Goal: Task Accomplishment & Management: Manage account settings

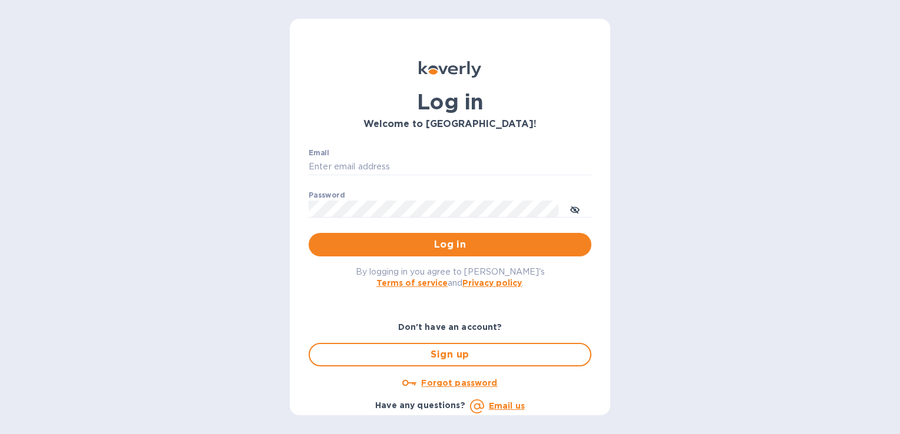
click at [371, 154] on div "Email ​" at bounding box center [449, 170] width 283 height 42
click at [371, 165] on input "Email" at bounding box center [449, 167] width 283 height 18
type input "[PERSON_NAME][EMAIL_ADDRESS][DOMAIN_NAME]"
click at [308, 233] on button "Log in" at bounding box center [449, 245] width 283 height 24
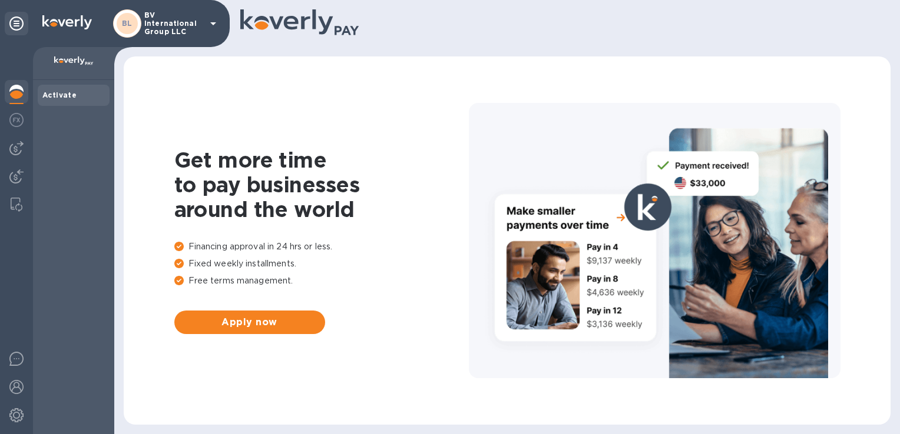
click at [179, 28] on p "BV International Group LLC" at bounding box center [173, 23] width 59 height 25
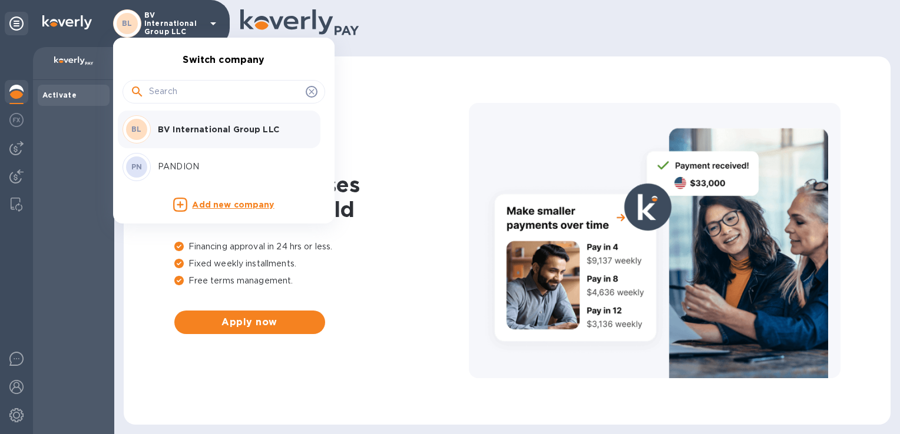
click at [180, 162] on p "PANDION" at bounding box center [232, 167] width 148 height 12
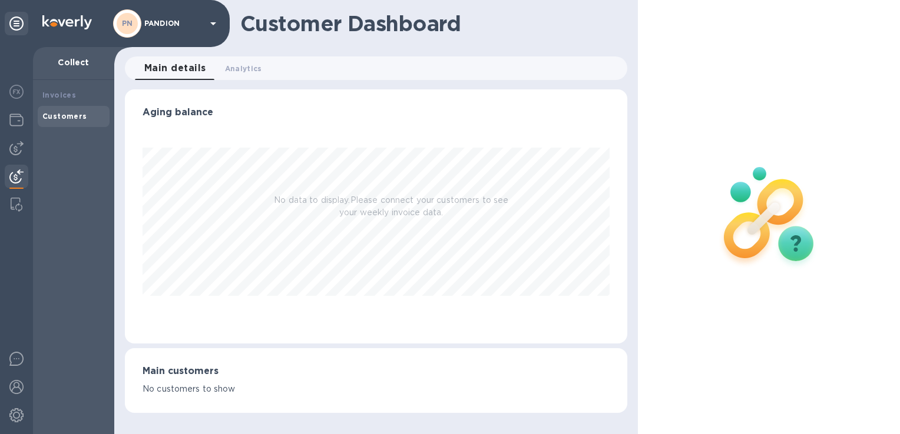
scroll to position [254, 502]
click at [16, 24] on icon at bounding box center [16, 23] width 14 height 14
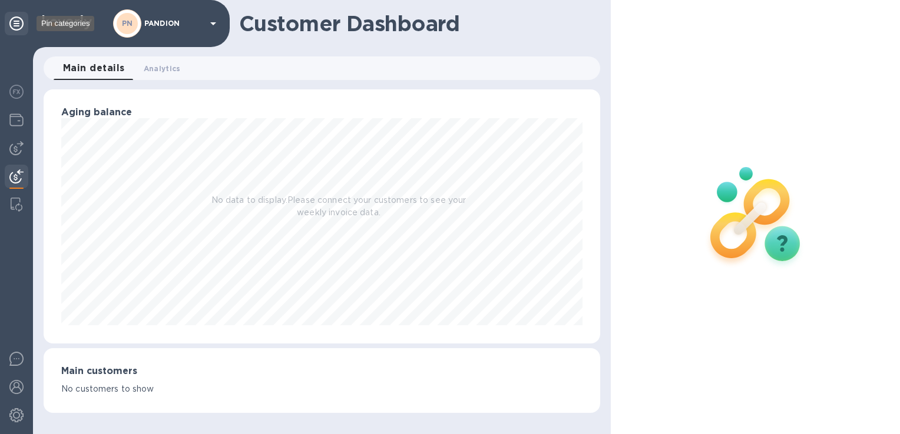
scroll to position [588474, 588171]
click at [16, 24] on icon at bounding box center [16, 23] width 14 height 14
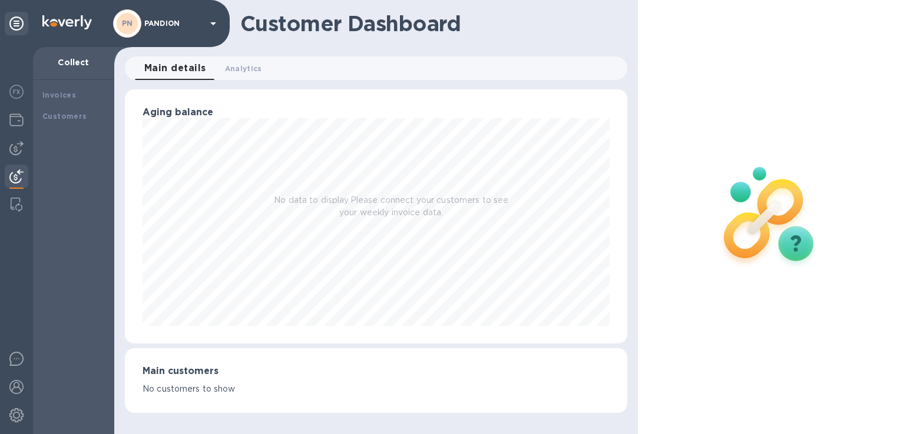
scroll to position [254, 502]
click at [212, 24] on icon at bounding box center [213, 23] width 14 height 14
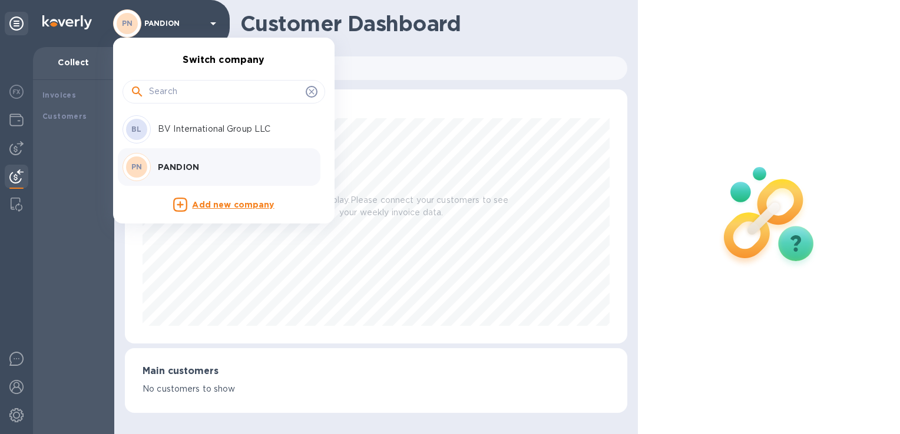
click at [212, 24] on div at bounding box center [450, 217] width 900 height 434
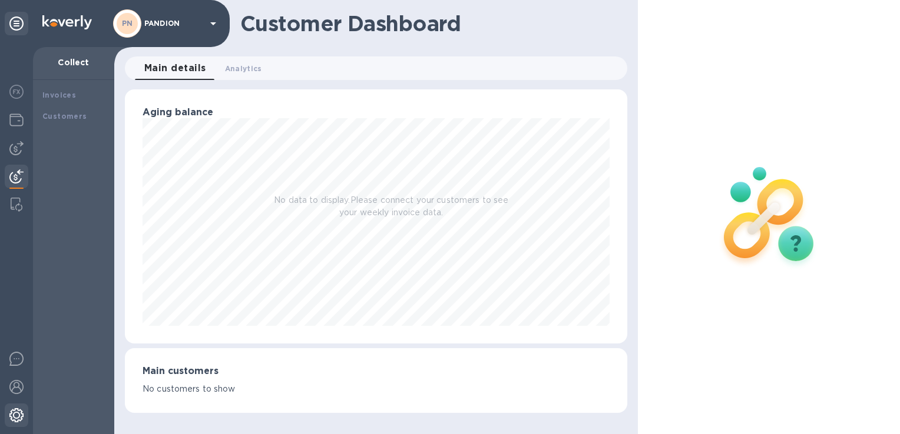
click at [13, 411] on img at bounding box center [16, 416] width 14 height 14
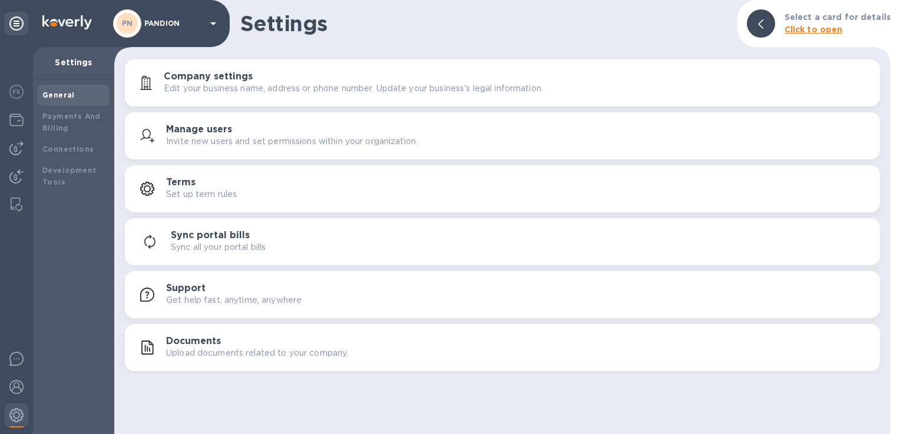
click at [290, 88] on p "Edit your business name, address or phone number. Update your business's legal …" at bounding box center [353, 88] width 379 height 12
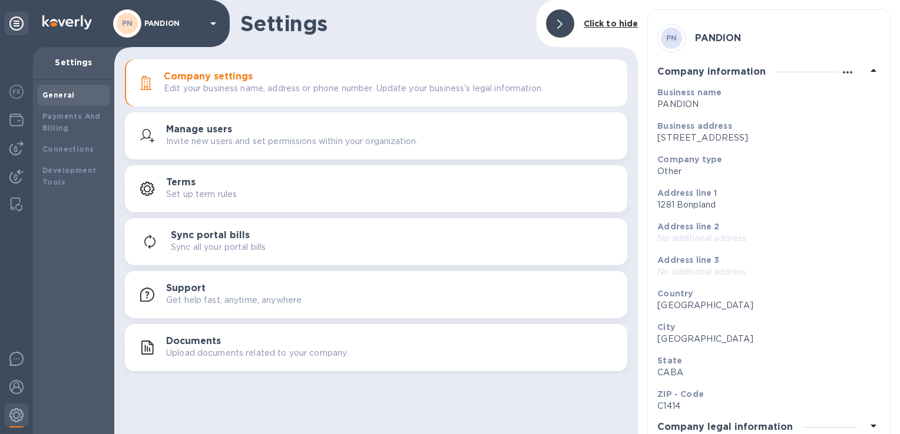
click at [847, 73] on icon "button" at bounding box center [846, 72] width 9 height 2
click at [846, 73] on div at bounding box center [450, 217] width 900 height 434
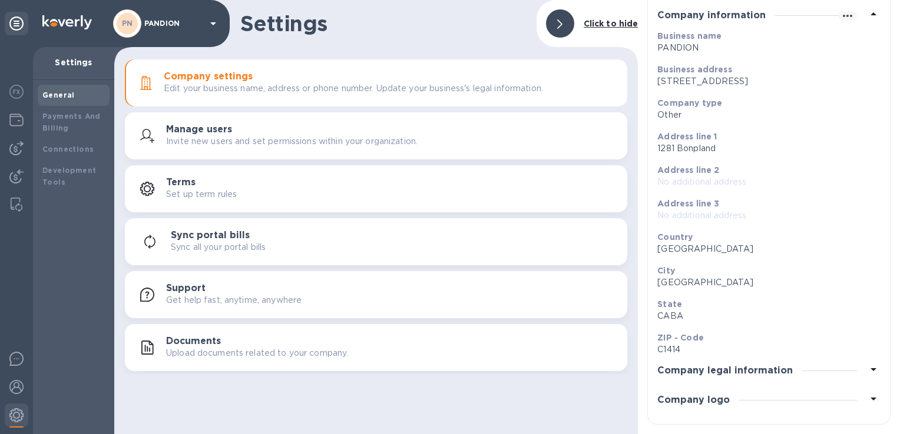
scroll to position [68, 0]
click at [870, 365] on icon at bounding box center [873, 370] width 14 height 14
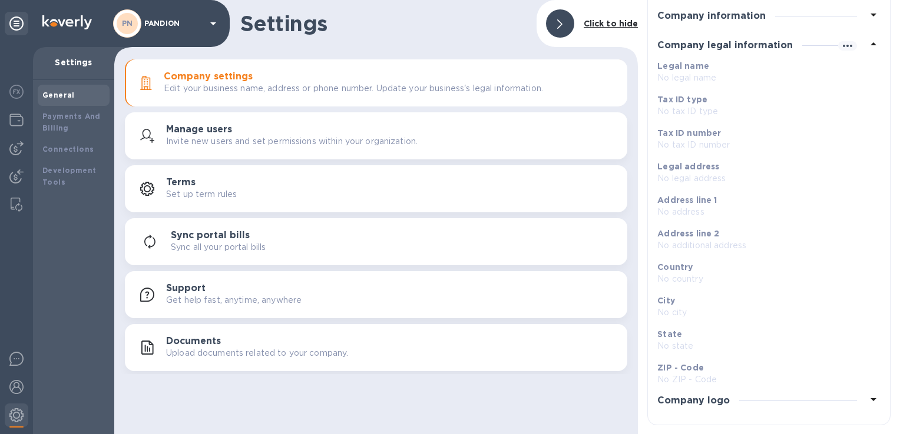
scroll to position [0, 0]
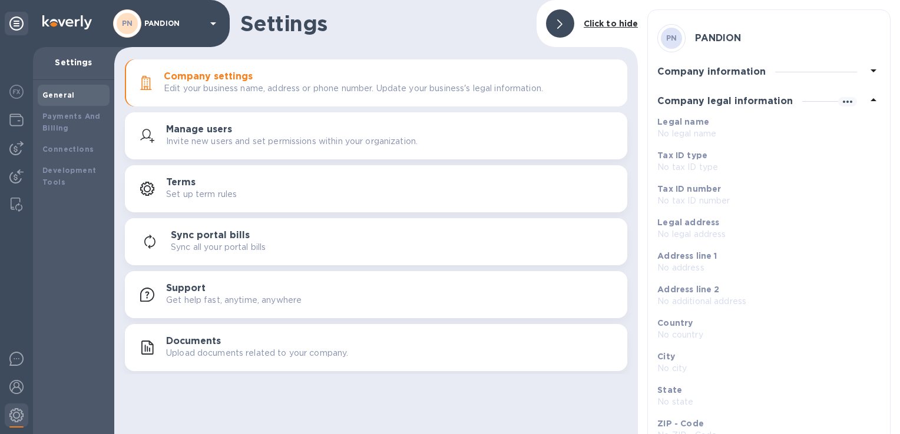
click at [872, 95] on icon at bounding box center [873, 100] width 14 height 14
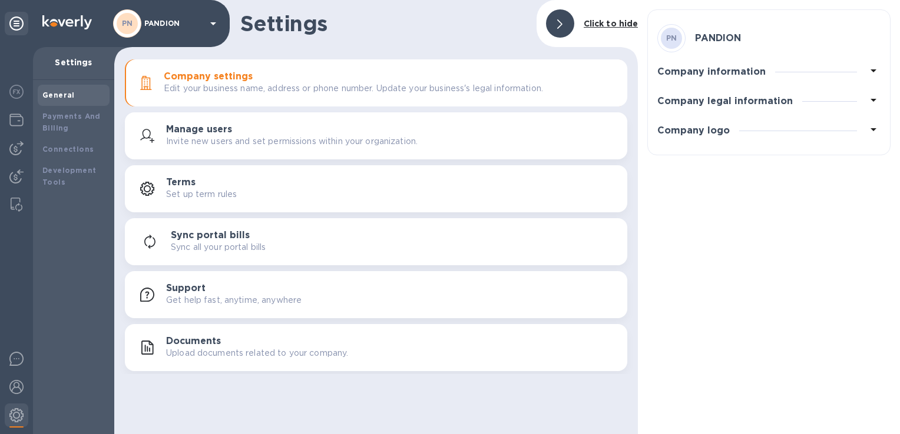
click at [263, 139] on p "Invite new users and set permissions within your organization." at bounding box center [291, 141] width 251 height 12
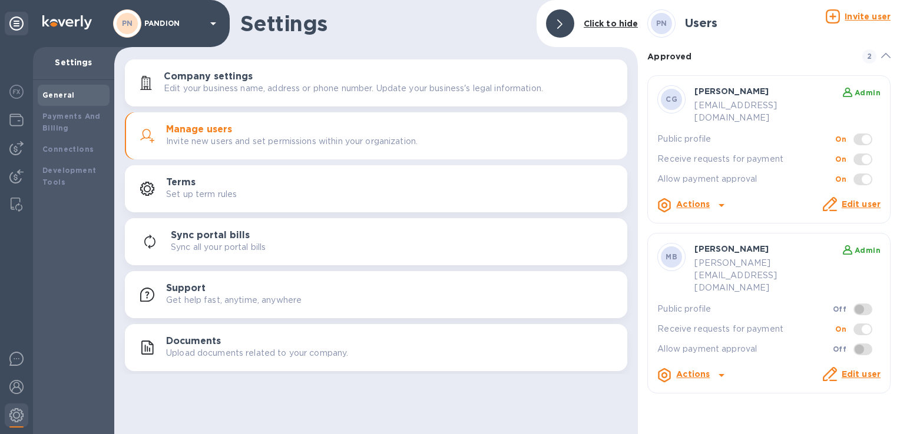
click at [261, 188] on div "Terms Set up term rules" at bounding box center [392, 189] width 452 height 24
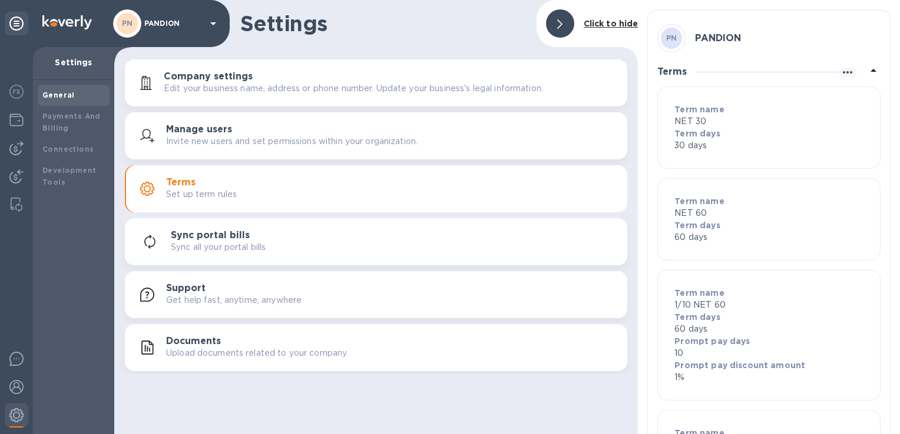
click at [266, 237] on div "Sync portal bills Sync all your portal bills" at bounding box center [394, 242] width 447 height 24
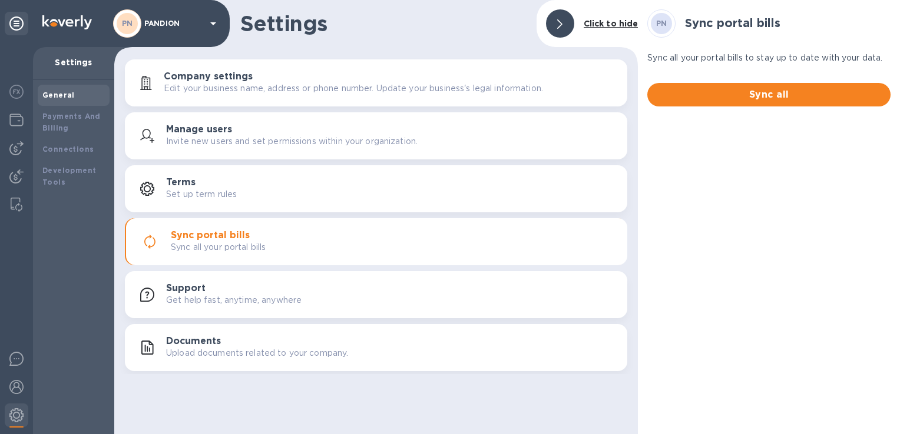
click at [274, 299] on p "Get help fast, anytime, anywhere" at bounding box center [233, 300] width 135 height 12
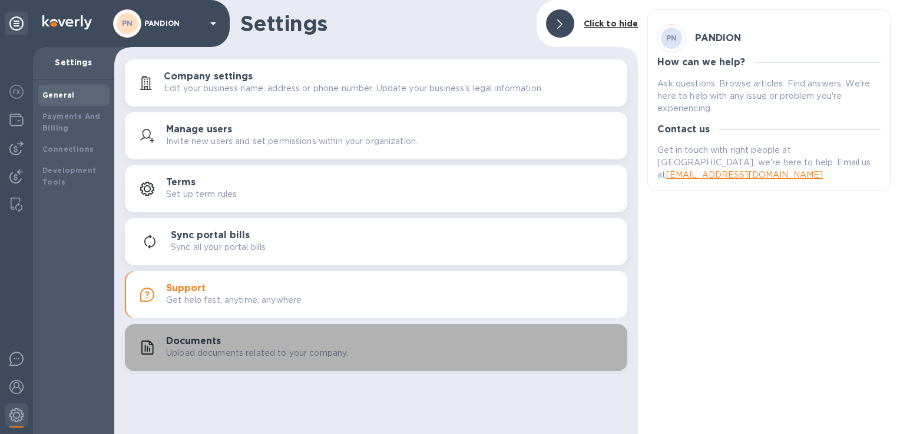
click at [279, 343] on div "Documents Upload documents related to your company." at bounding box center [392, 348] width 452 height 24
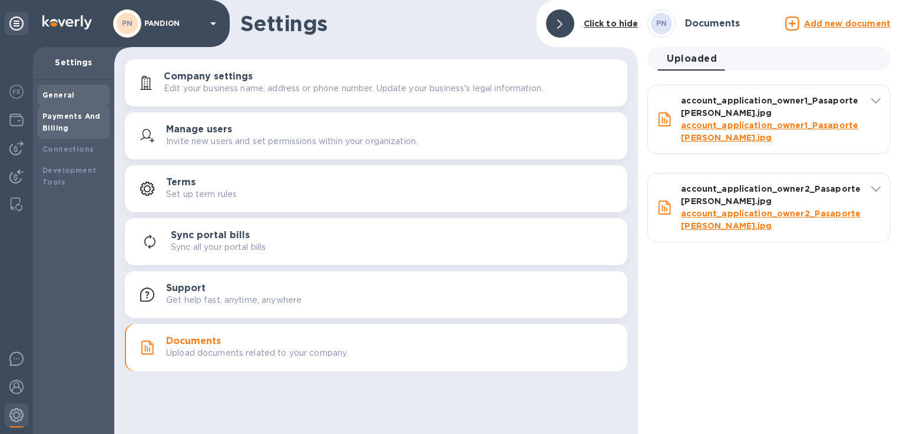
click at [62, 126] on b "Payments And Billing" at bounding box center [71, 122] width 58 height 21
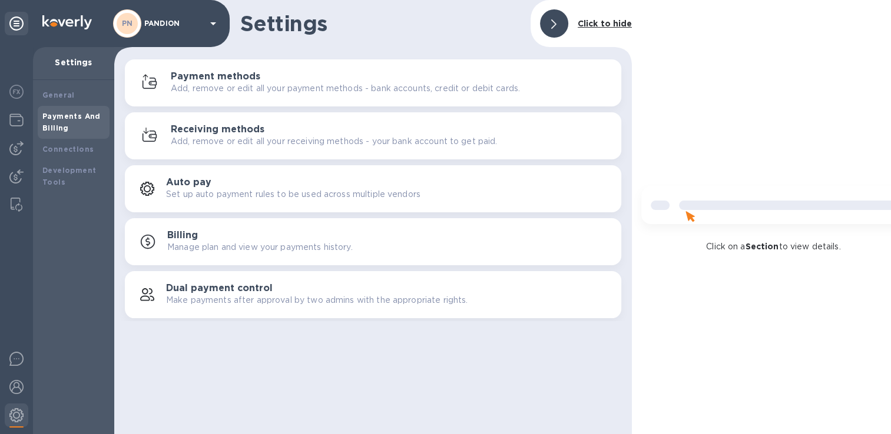
click at [222, 130] on h3 "Receiving methods" at bounding box center [218, 129] width 94 height 11
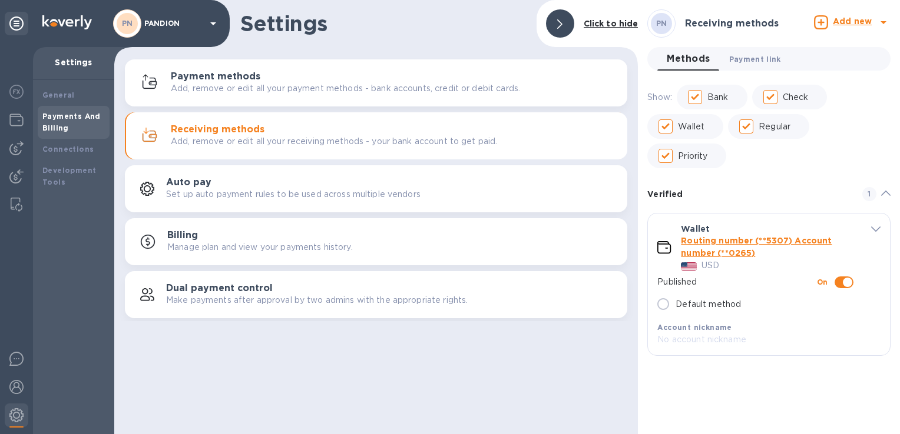
click at [755, 54] on span "Payment link 0" at bounding box center [755, 59] width 52 height 12
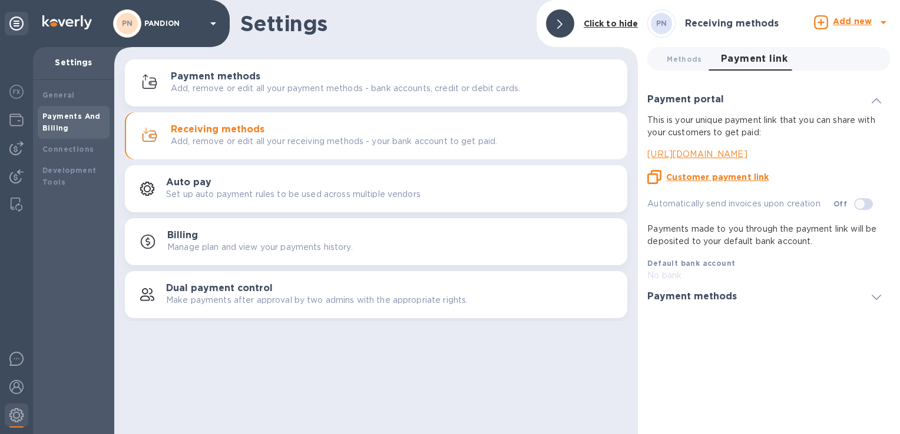
click at [873, 298] on icon at bounding box center [875, 298] width 9 height 5
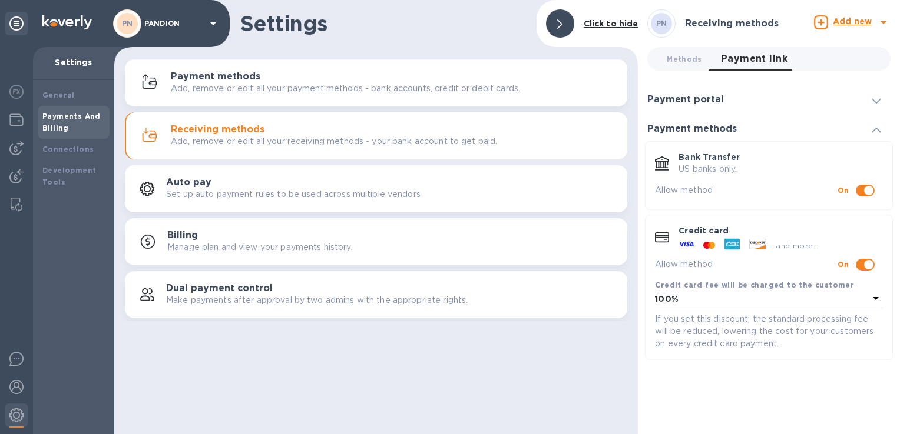
click at [876, 133] on span at bounding box center [875, 129] width 9 height 11
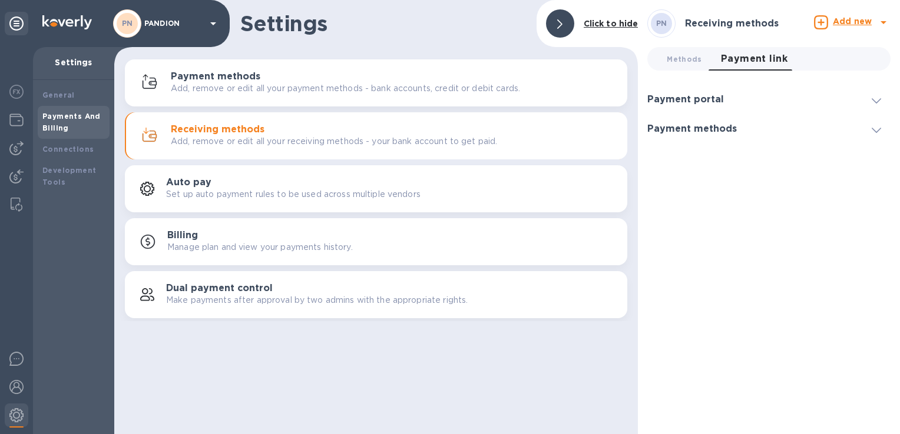
click at [871, 99] on icon at bounding box center [875, 100] width 9 height 5
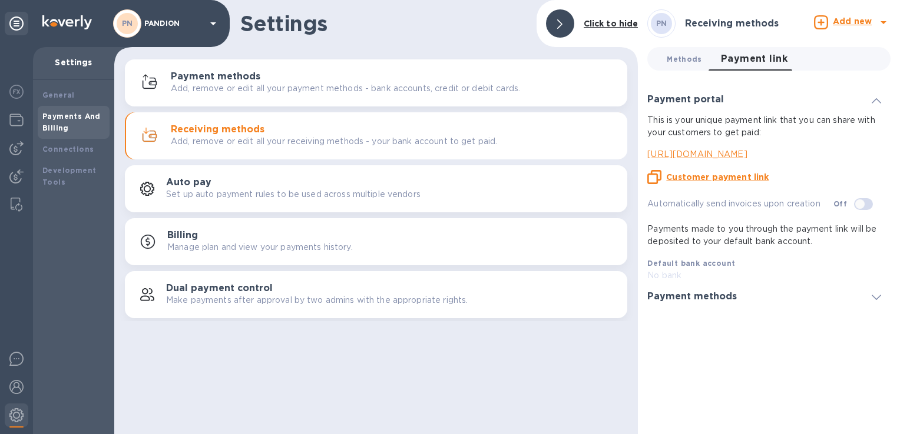
click at [683, 57] on span "Methods 0" at bounding box center [683, 59] width 35 height 12
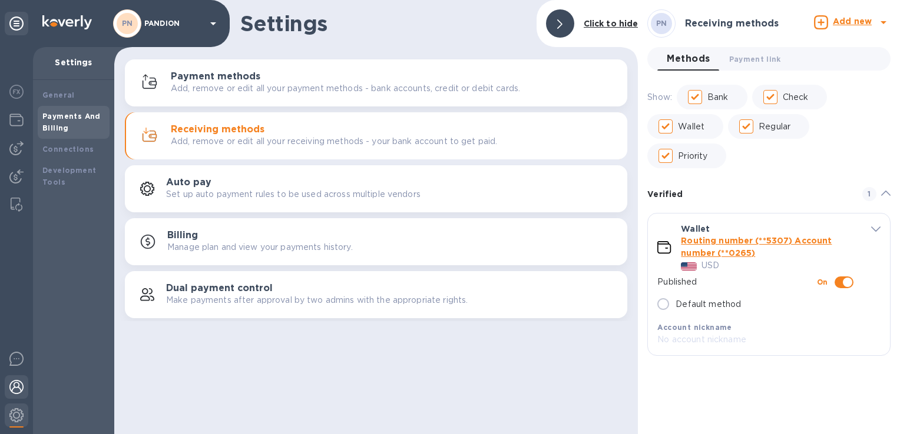
click at [18, 378] on div at bounding box center [17, 389] width 24 height 26
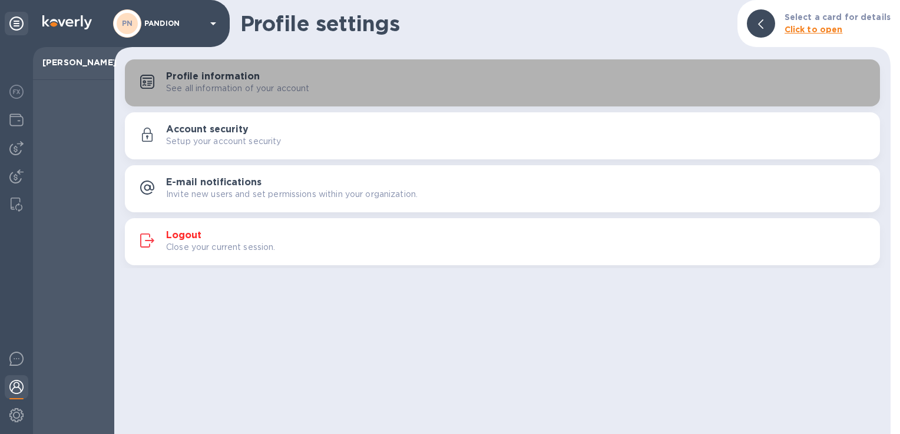
click at [271, 72] on div "Profile information See all information of your account" at bounding box center [518, 83] width 704 height 24
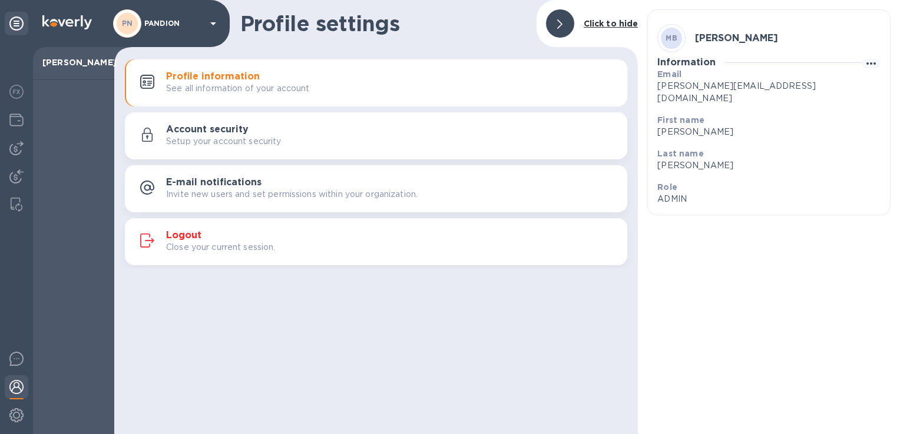
click at [250, 133] on div "Account security Setup your account security" at bounding box center [392, 136] width 452 height 24
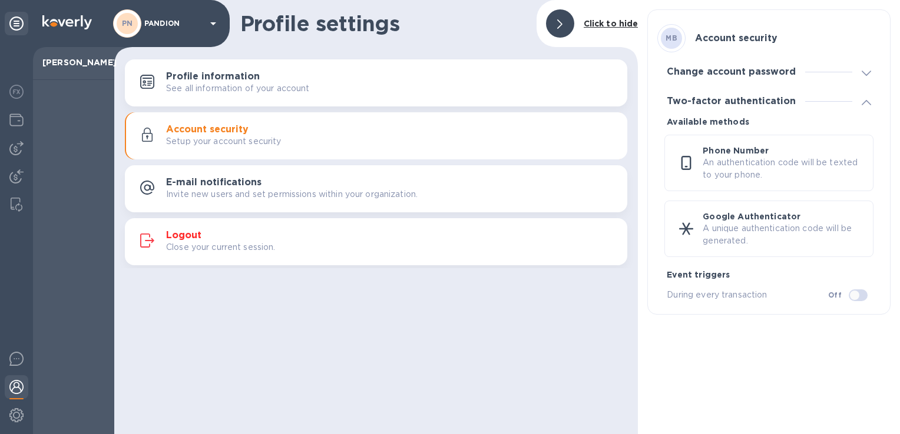
click at [271, 188] on p "Invite new users and set permissions within your organization." at bounding box center [291, 194] width 251 height 12
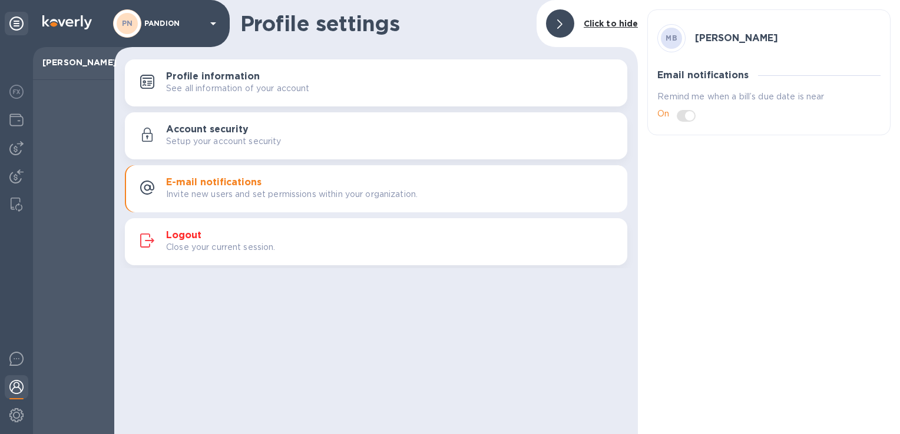
click at [280, 135] on p "Setup your account security" at bounding box center [223, 141] width 115 height 12
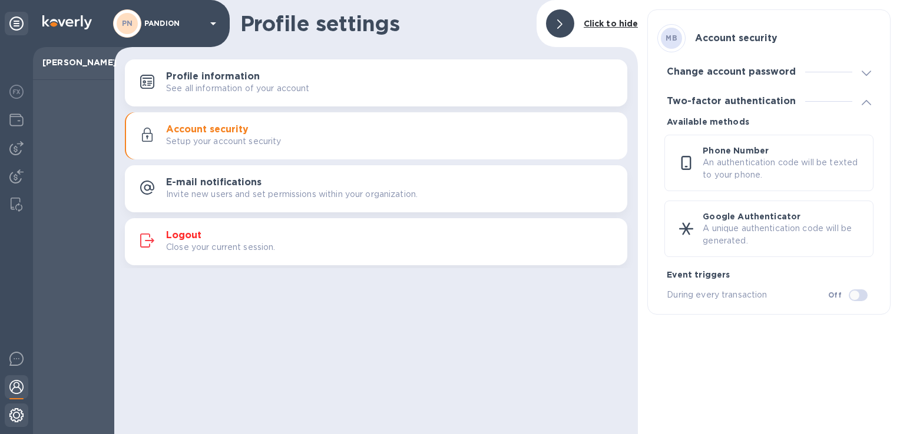
click at [16, 416] on img at bounding box center [16, 416] width 14 height 14
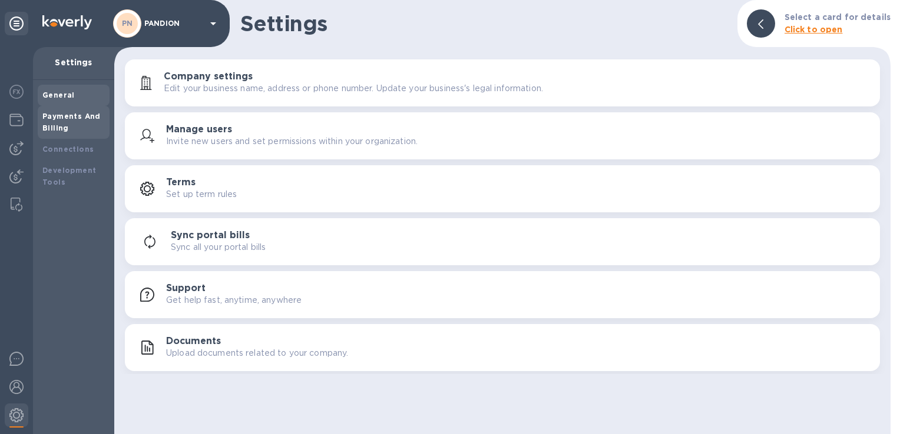
click at [59, 123] on div "Payments And Billing" at bounding box center [73, 123] width 62 height 24
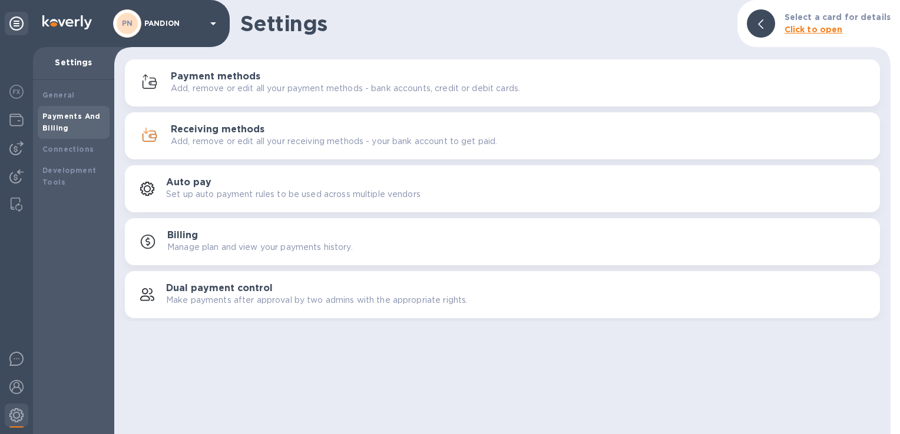
click at [248, 80] on h3 "Payment methods" at bounding box center [215, 76] width 89 height 11
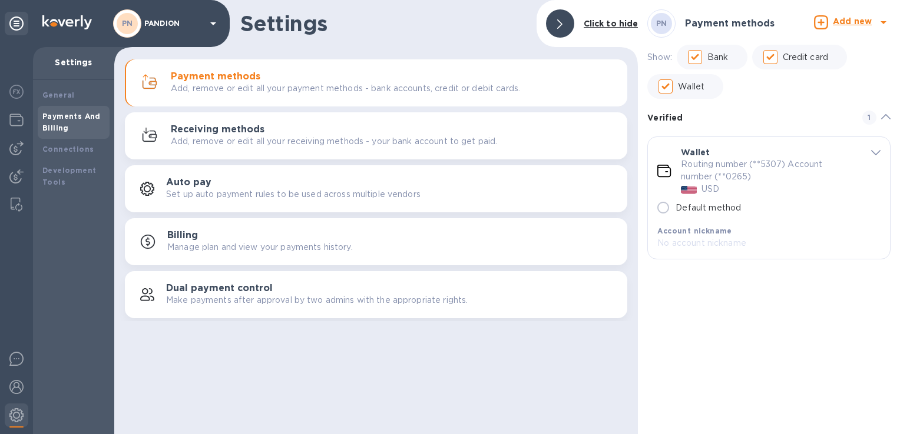
click at [729, 21] on h3 "Payment methods" at bounding box center [729, 23] width 89 height 11
click at [875, 150] on span "default-method" at bounding box center [875, 152] width 9 height 11
click at [875, 155] on span "default-method" at bounding box center [875, 152] width 9 height 11
click at [889, 117] on icon "default-method" at bounding box center [885, 116] width 9 height 5
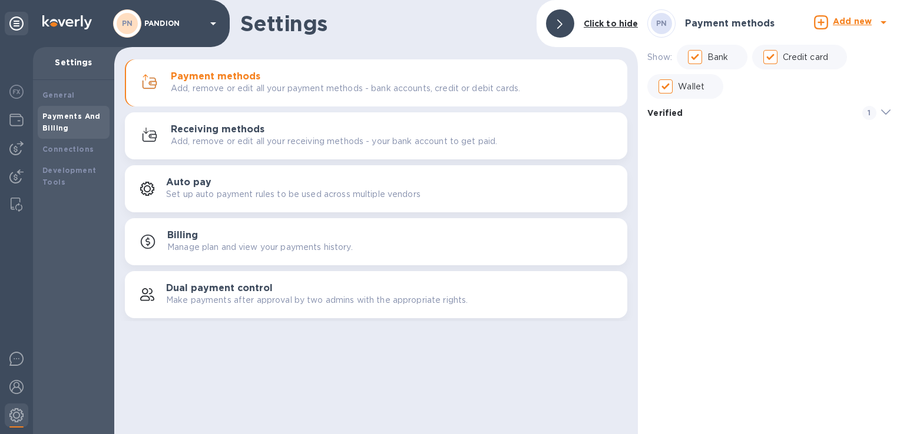
click at [888, 117] on span "default-method" at bounding box center [885, 113] width 9 height 14
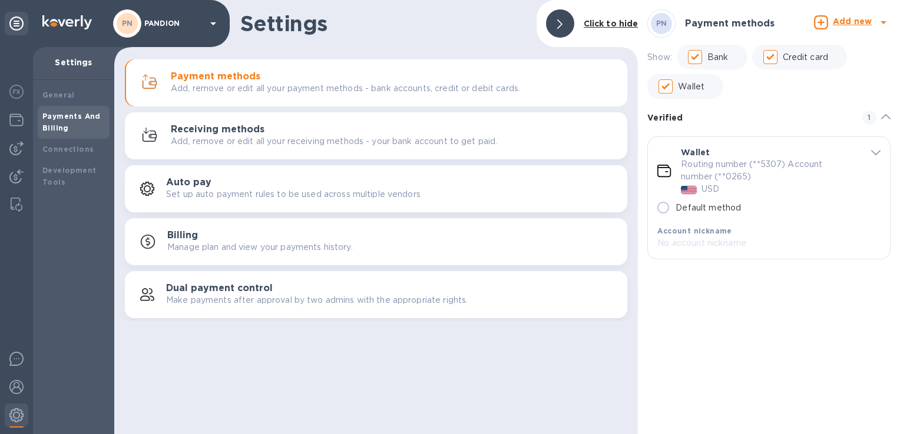
click at [244, 131] on h3 "Receiving methods" at bounding box center [218, 129] width 94 height 11
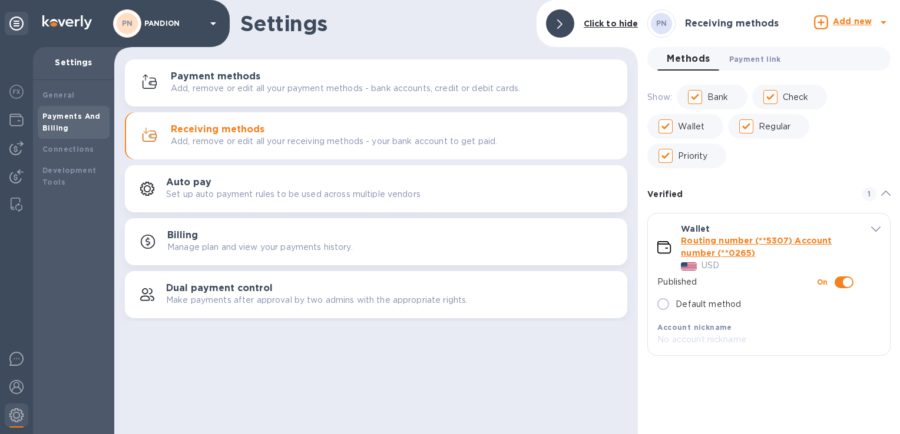
click at [754, 58] on span "Payment link 0" at bounding box center [755, 59] width 52 height 12
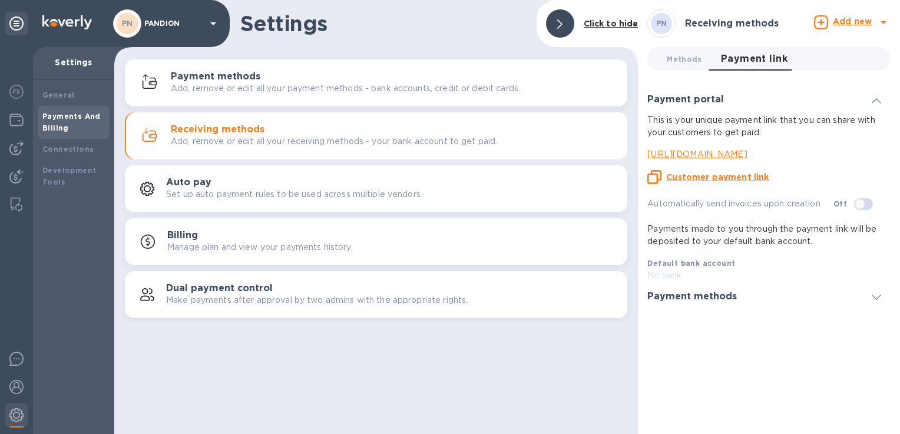
click at [875, 297] on icon at bounding box center [875, 297] width 9 height 5
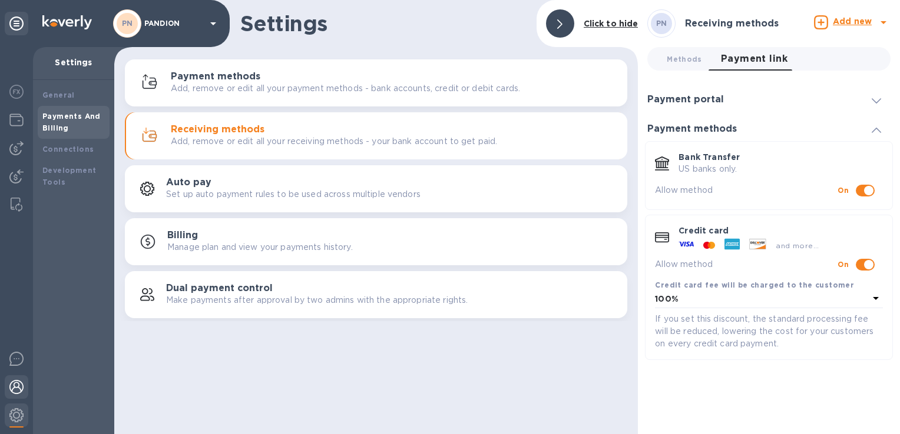
click at [19, 383] on img at bounding box center [16, 387] width 14 height 14
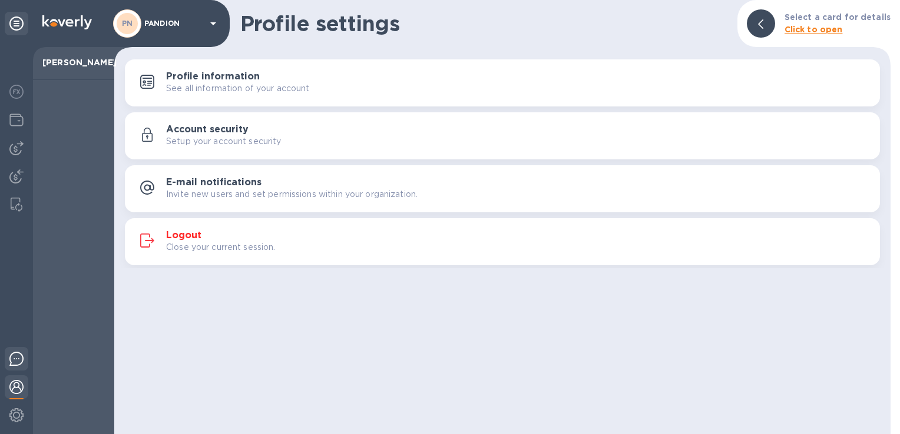
click at [11, 359] on img at bounding box center [16, 359] width 14 height 14
click at [62, 126] on div at bounding box center [73, 257] width 81 height 354
click at [21, 417] on img at bounding box center [16, 416] width 14 height 14
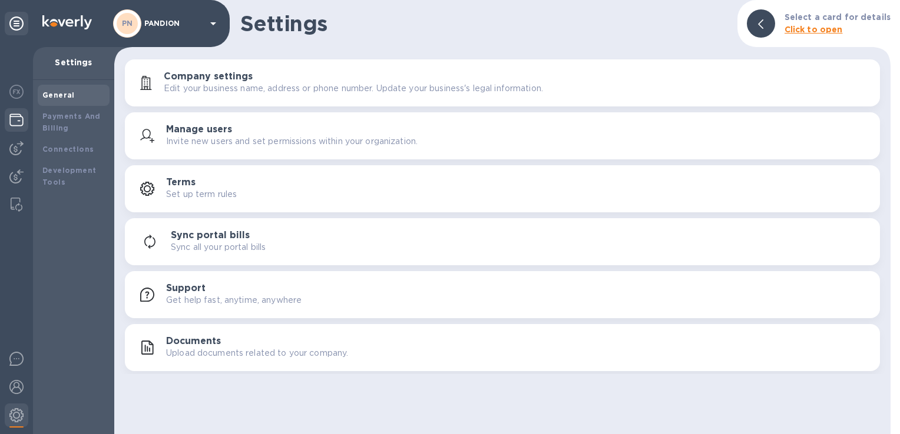
click at [20, 124] on img at bounding box center [16, 120] width 14 height 14
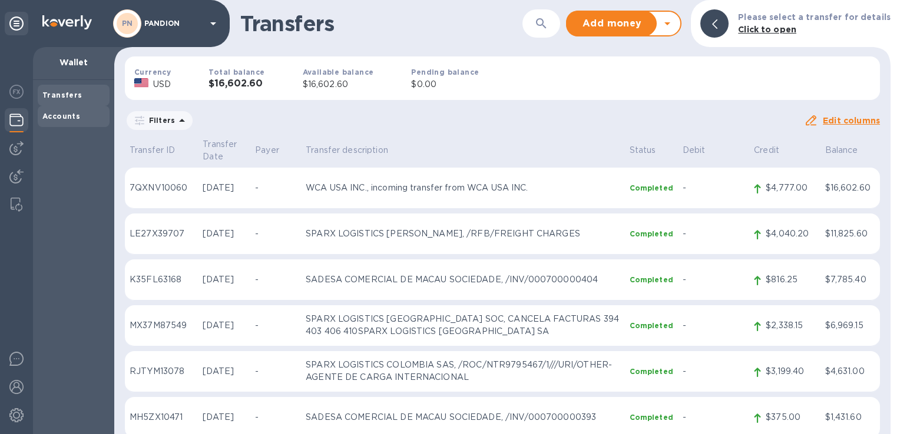
click at [58, 117] on b "Accounts" at bounding box center [61, 116] width 38 height 9
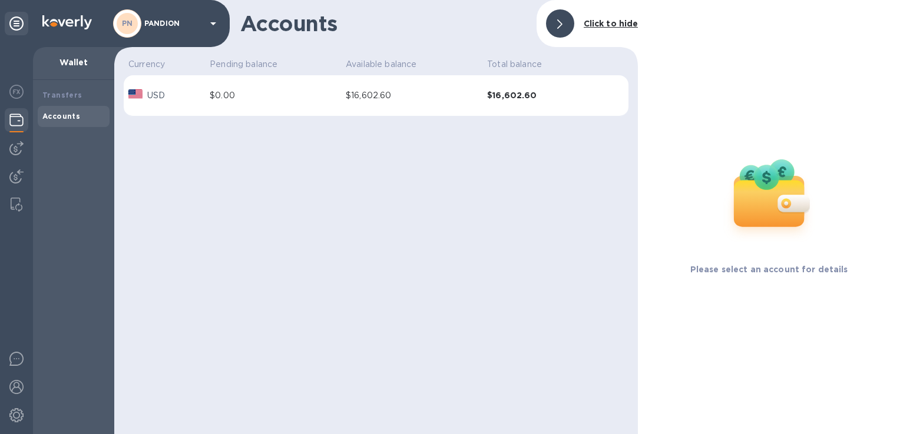
click at [380, 108] on td "$16,602.60" at bounding box center [411, 95] width 141 height 41
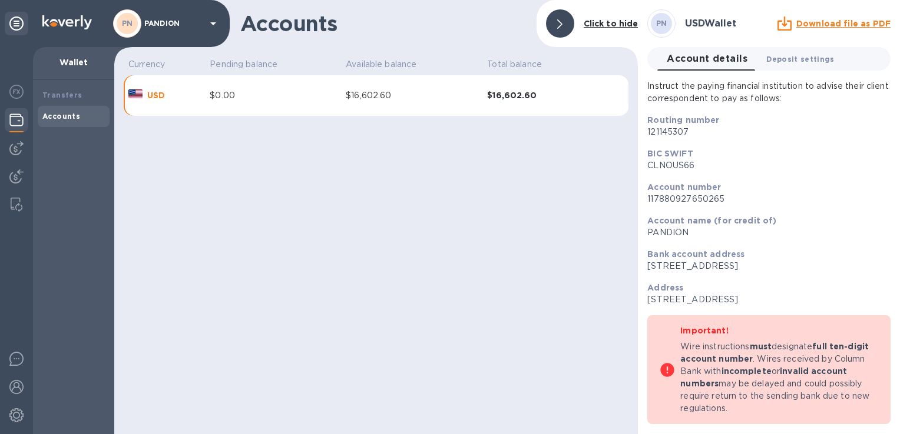
click at [809, 64] on span "Deposit settings 0" at bounding box center [800, 59] width 68 height 12
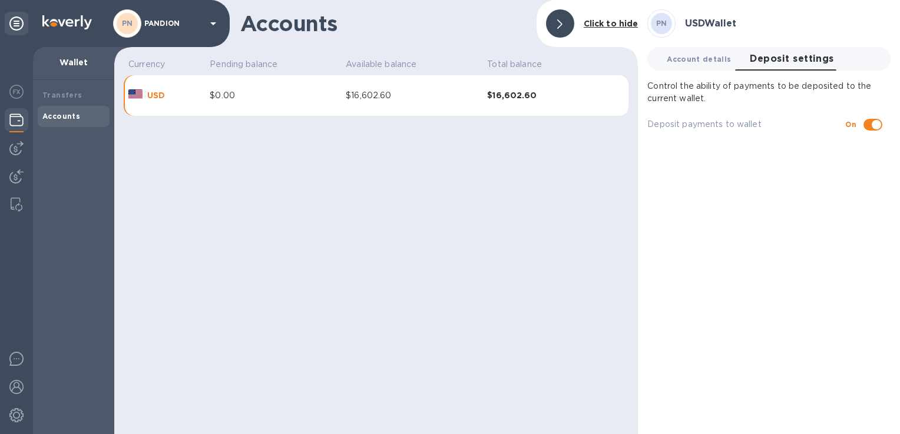
click at [694, 60] on span "Account details 0" at bounding box center [698, 59] width 64 height 12
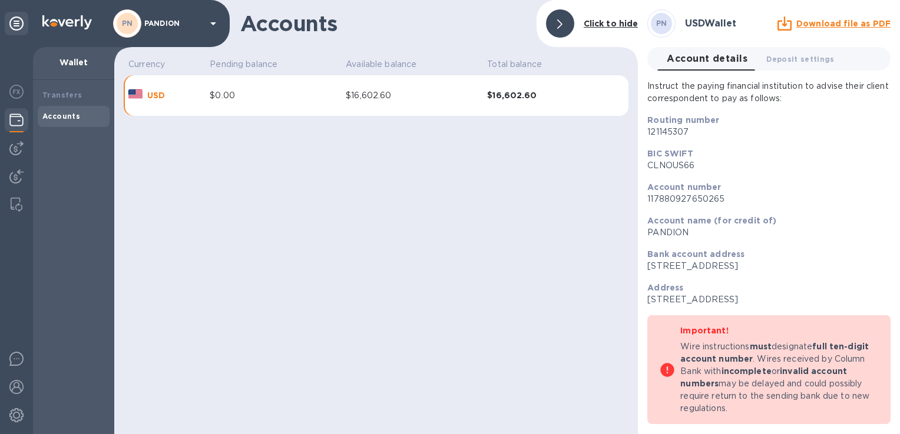
click at [821, 21] on u "Download file as PDF" at bounding box center [843, 23] width 94 height 9
click at [801, 65] on button "Deposit settings 0" at bounding box center [800, 59] width 87 height 24
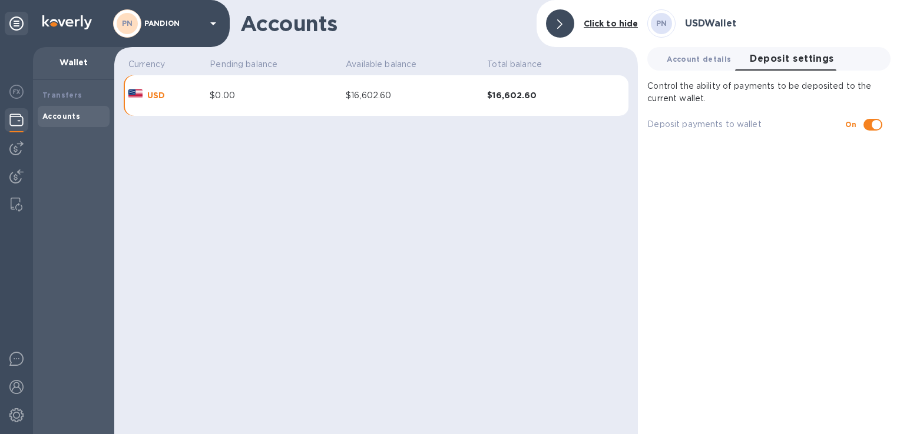
click at [699, 63] on span "Account details 0" at bounding box center [698, 59] width 64 height 12
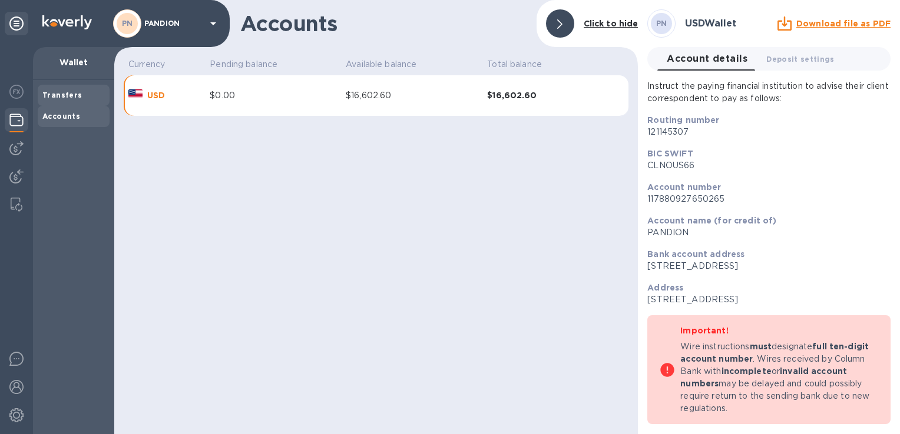
click at [58, 91] on b "Transfers" at bounding box center [62, 95] width 40 height 9
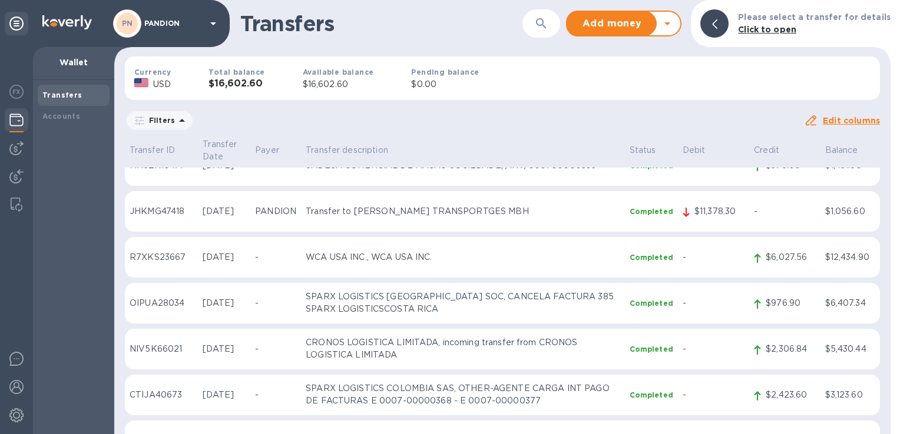
scroll to position [118, 0]
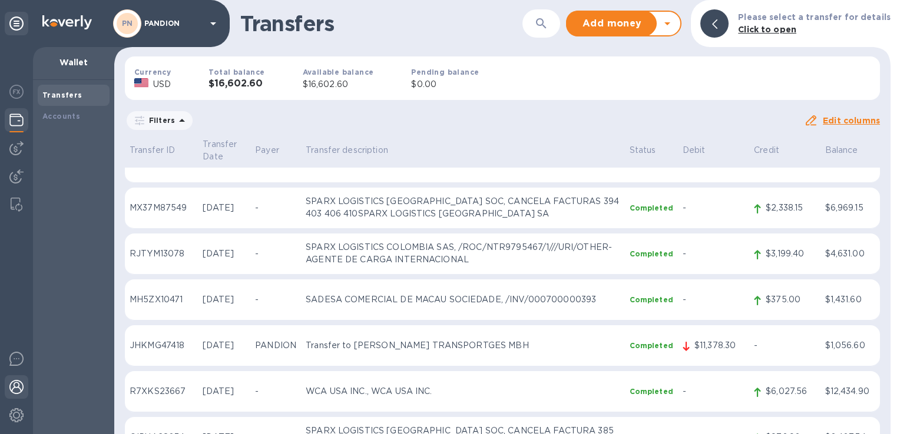
click at [18, 386] on img at bounding box center [16, 387] width 14 height 14
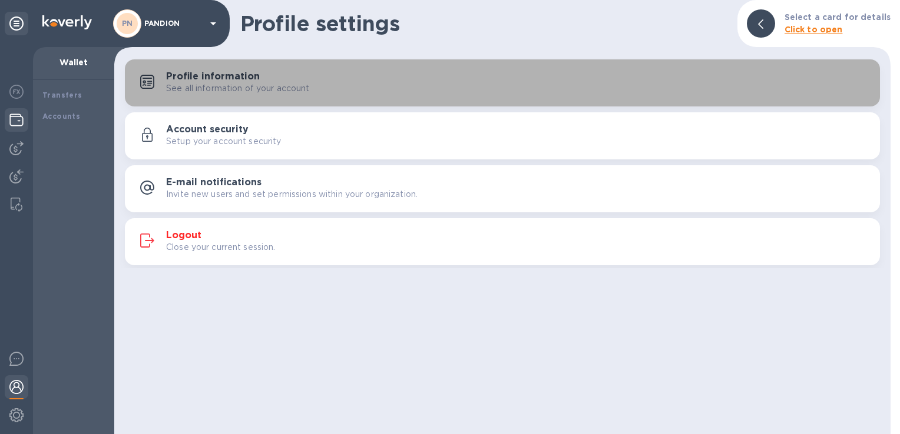
click at [195, 83] on p "See all information of your account" at bounding box center [238, 88] width 144 height 12
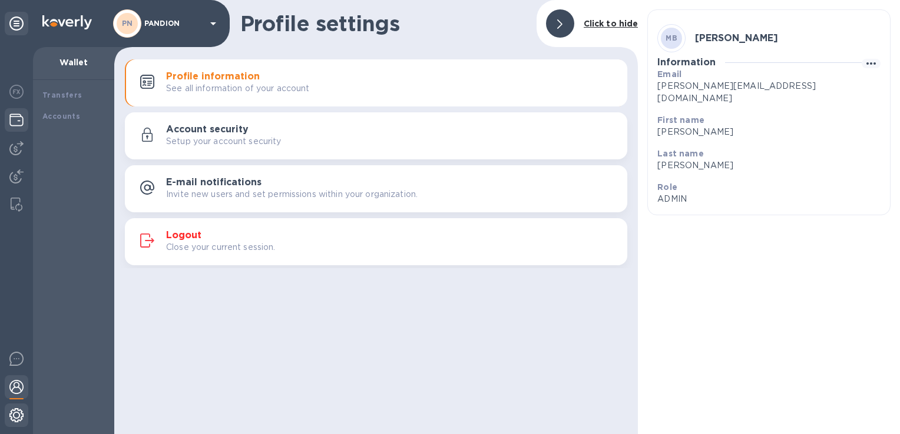
click at [16, 420] on img at bounding box center [16, 416] width 14 height 14
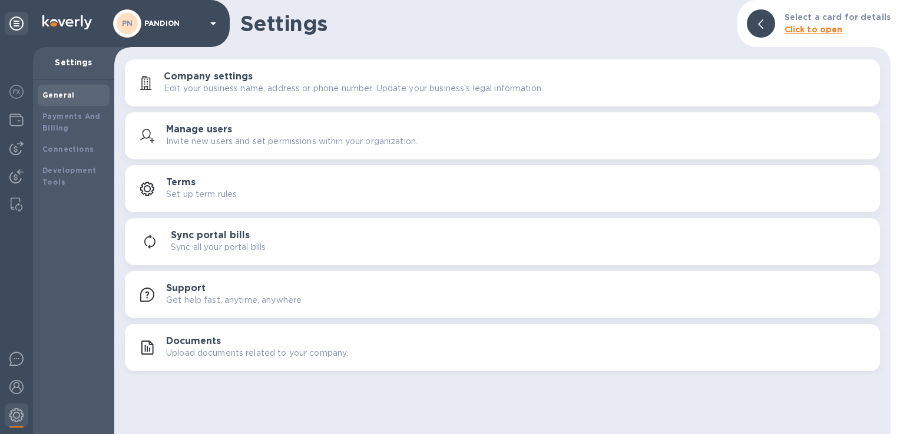
click at [218, 81] on h3 "Company settings" at bounding box center [208, 76] width 89 height 11
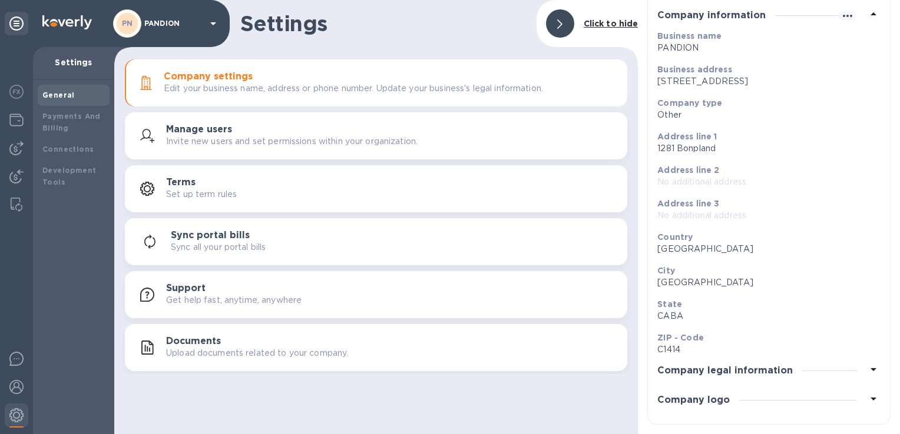
scroll to position [68, 0]
click at [24, 382] on div at bounding box center [17, 389] width 24 height 26
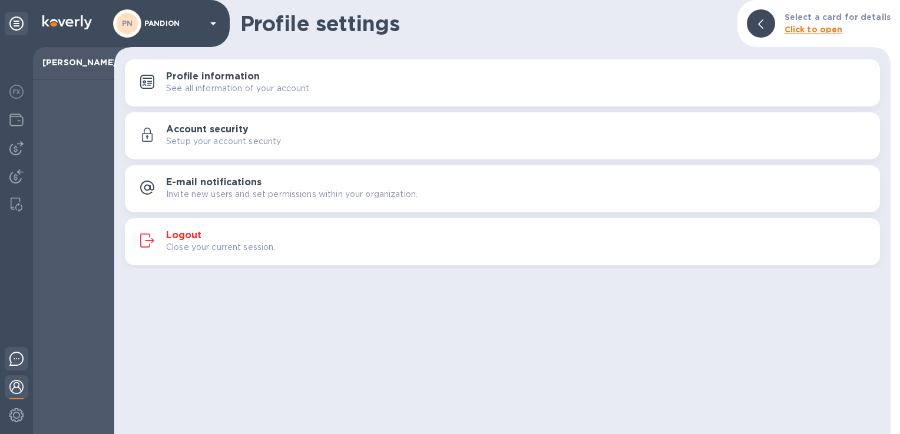
click at [22, 353] on img at bounding box center [16, 359] width 14 height 14
click at [19, 167] on div at bounding box center [17, 178] width 24 height 26
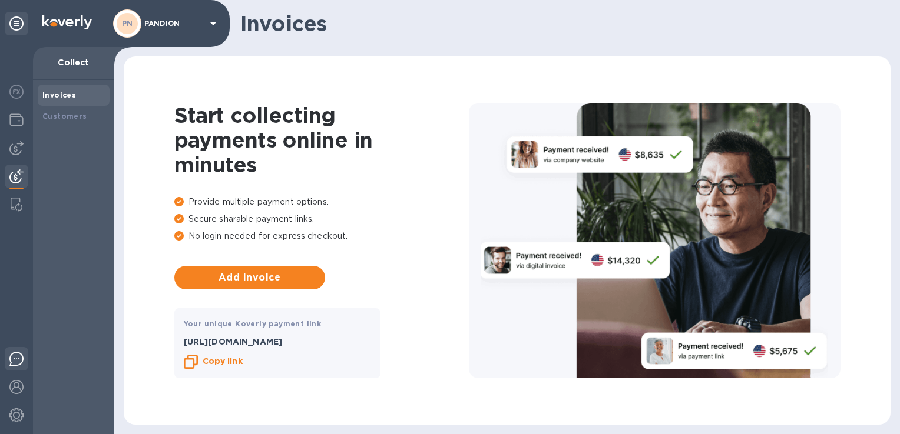
click at [26, 363] on div at bounding box center [17, 361] width 24 height 28
click at [11, 380] on img at bounding box center [16, 387] width 14 height 14
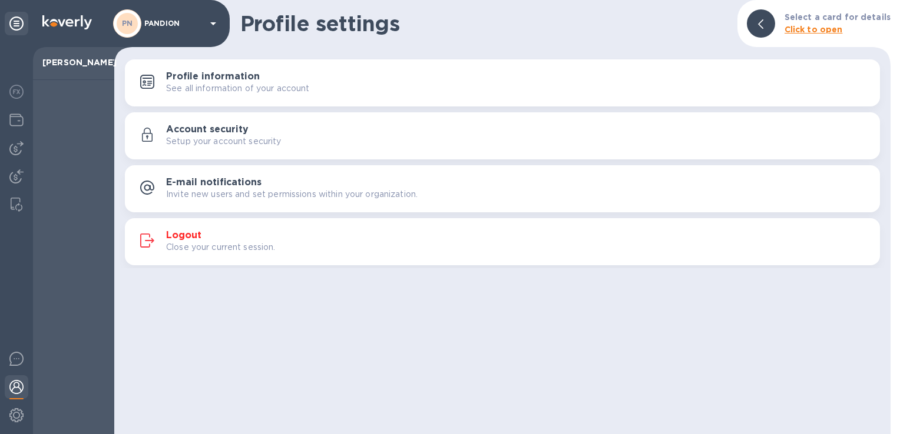
click at [24, 431] on div at bounding box center [16, 240] width 33 height 387
click at [16, 423] on div at bounding box center [17, 417] width 24 height 26
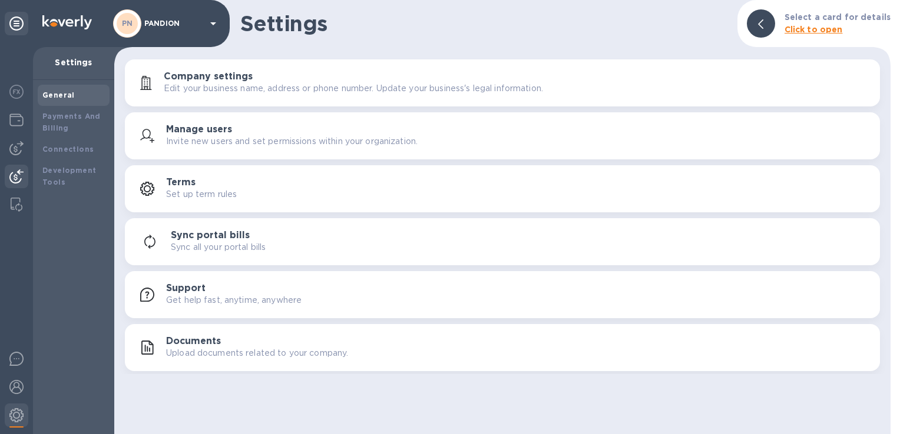
click at [15, 188] on div at bounding box center [17, 178] width 24 height 26
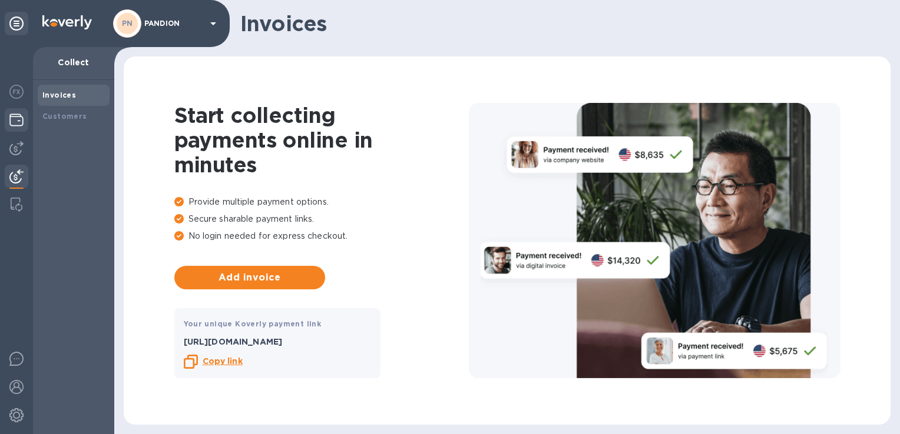
click at [19, 120] on img at bounding box center [16, 120] width 14 height 14
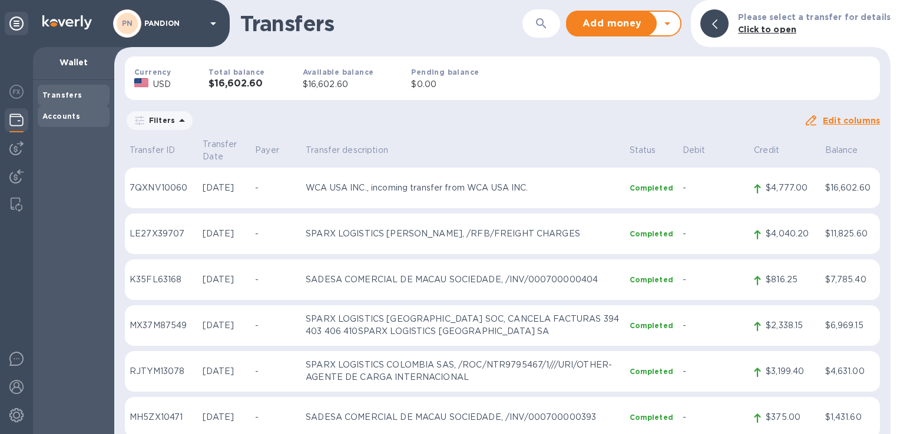
click at [55, 119] on b "Accounts" at bounding box center [61, 116] width 38 height 9
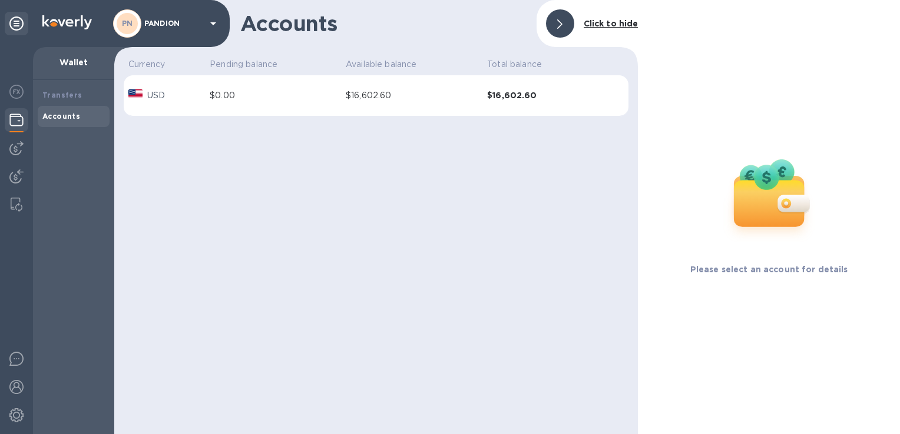
click at [562, 24] on icon at bounding box center [559, 23] width 5 height 9
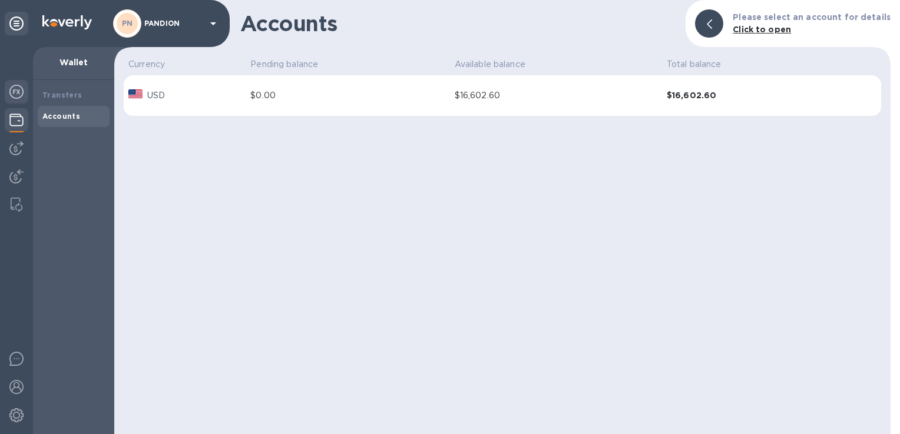
click at [18, 95] on img at bounding box center [16, 92] width 14 height 14
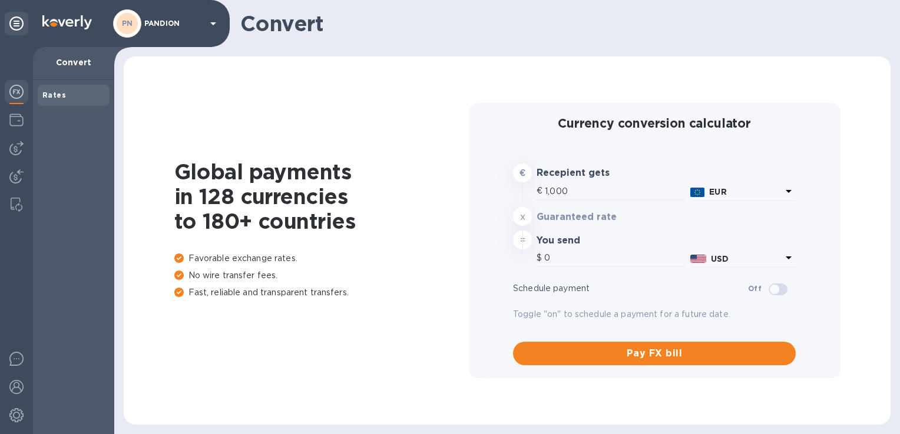
type input "1,183.51"
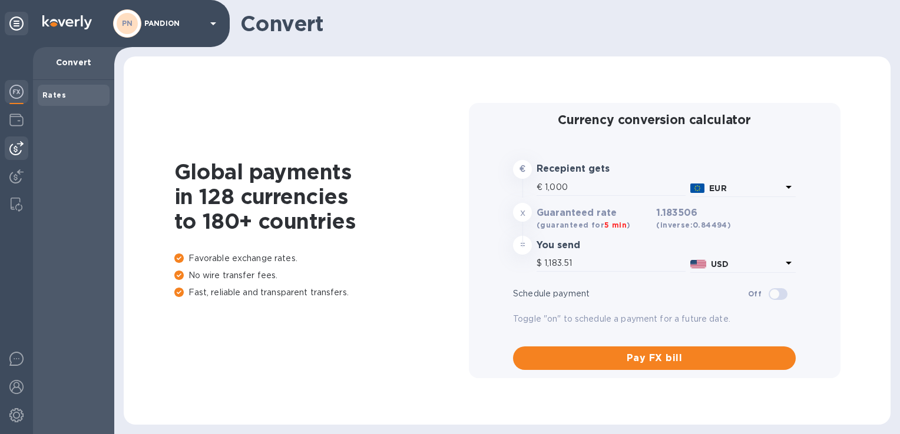
click at [12, 147] on img at bounding box center [16, 148] width 14 height 14
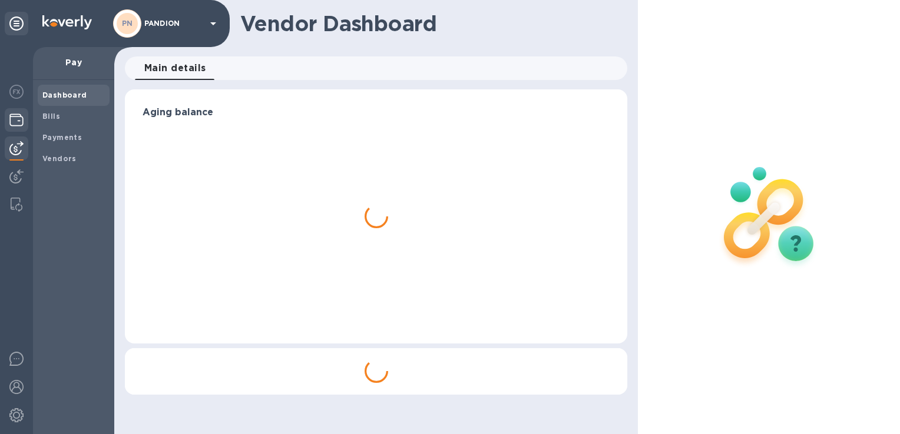
click at [9, 121] on img at bounding box center [16, 120] width 14 height 14
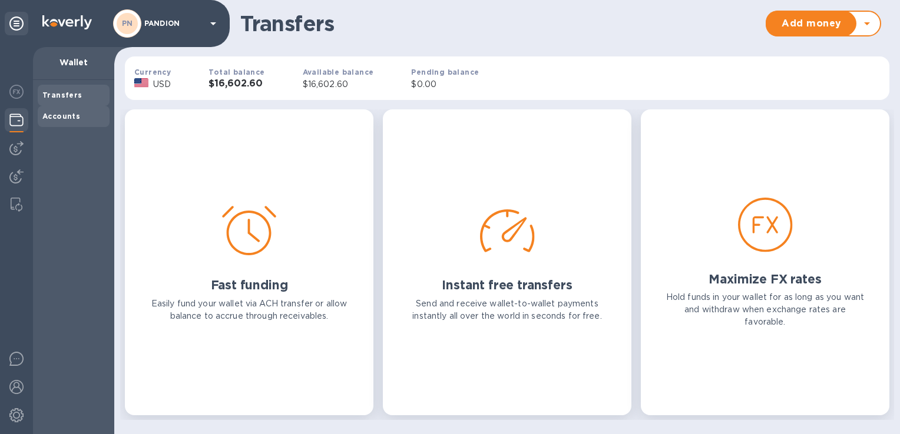
click at [60, 114] on b "Accounts" at bounding box center [61, 116] width 38 height 9
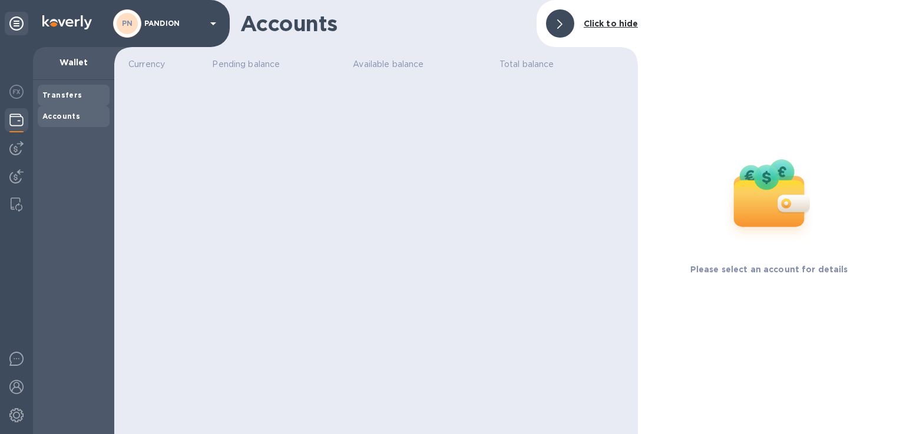
click at [62, 99] on b "Transfers" at bounding box center [62, 95] width 40 height 9
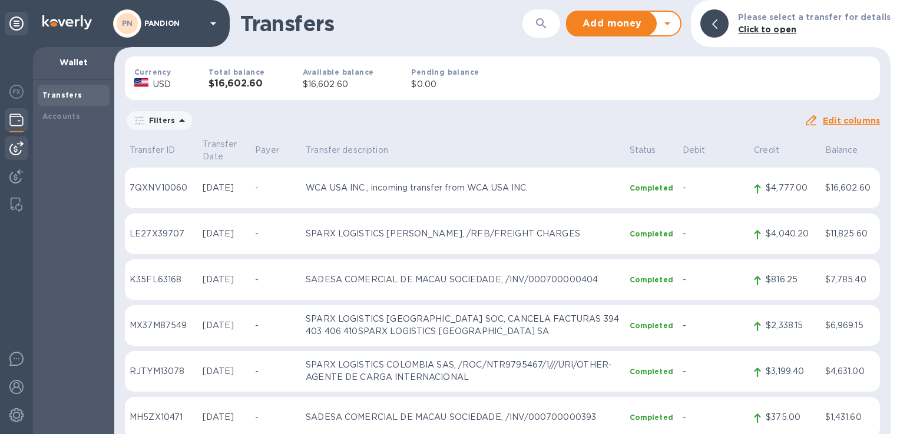
click at [21, 142] on img at bounding box center [16, 148] width 14 height 14
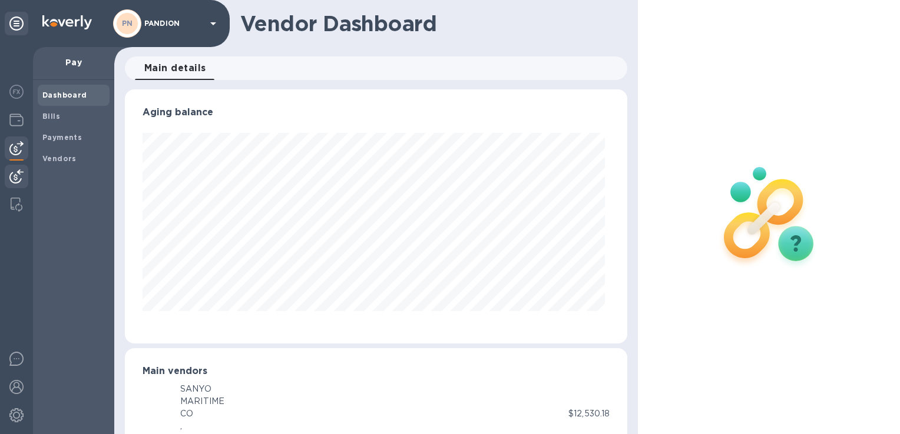
scroll to position [254, 497]
click at [65, 140] on b "Payments" at bounding box center [61, 137] width 39 height 9
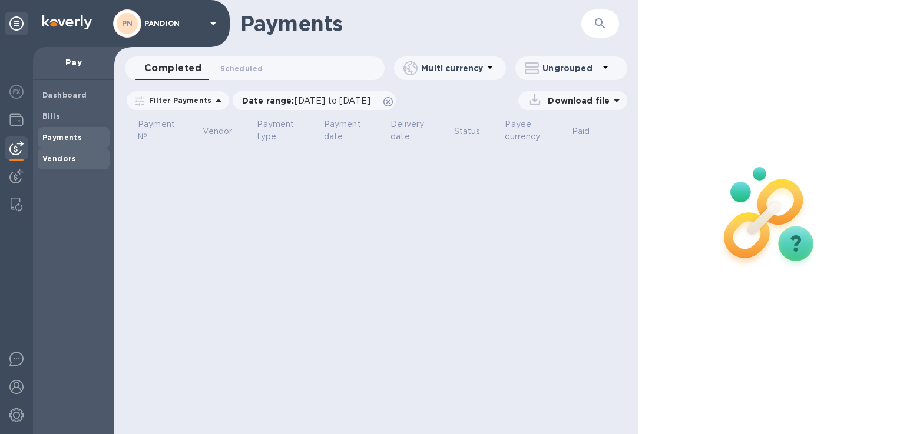
click at [71, 160] on b "Vendors" at bounding box center [59, 158] width 34 height 9
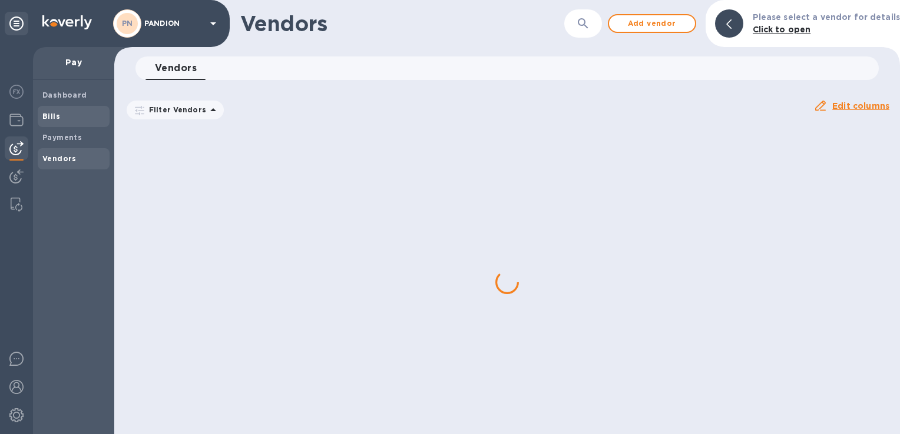
click at [63, 114] on span "Bills" at bounding box center [73, 117] width 62 height 12
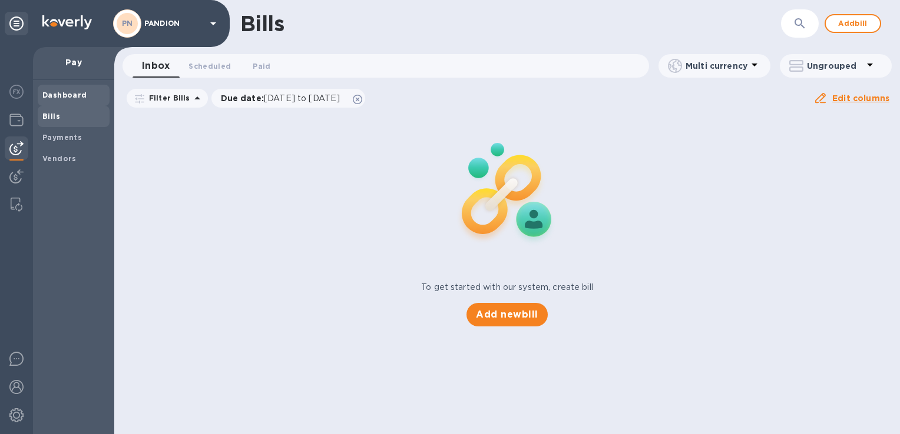
click at [67, 93] on b "Dashboard" at bounding box center [64, 95] width 45 height 9
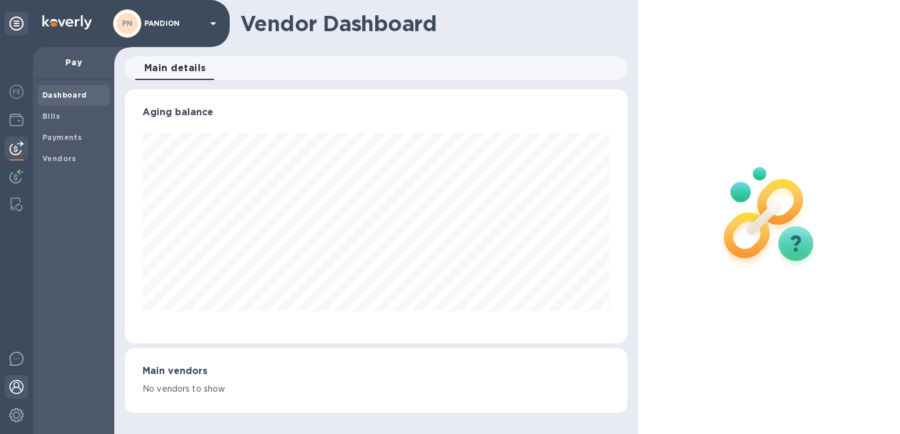
click at [21, 388] on img at bounding box center [16, 387] width 14 height 14
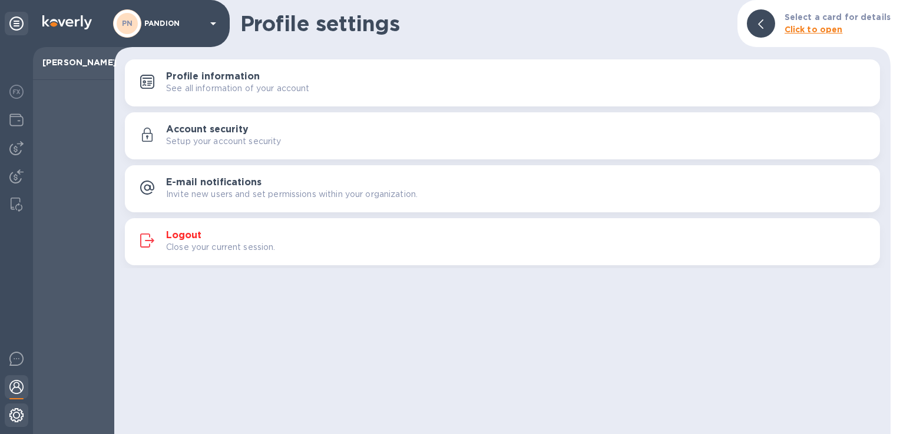
click at [16, 426] on div at bounding box center [17, 417] width 24 height 26
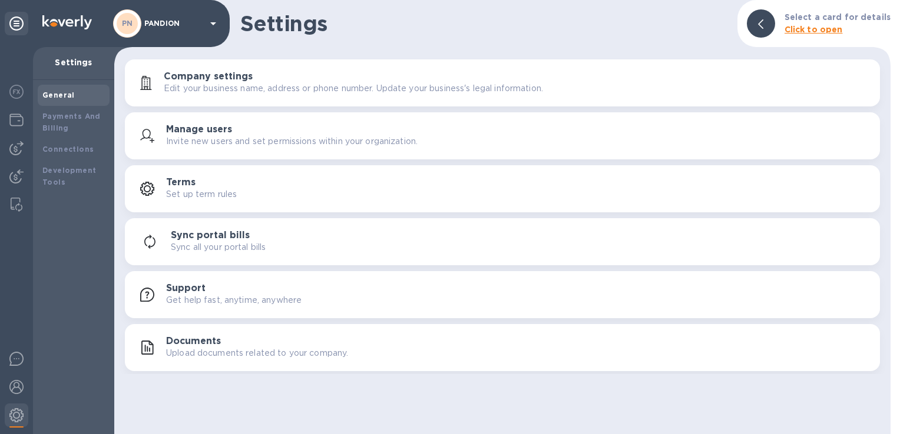
click at [268, 273] on button "Support Get help fast, anytime, anywhere" at bounding box center [502, 294] width 755 height 47
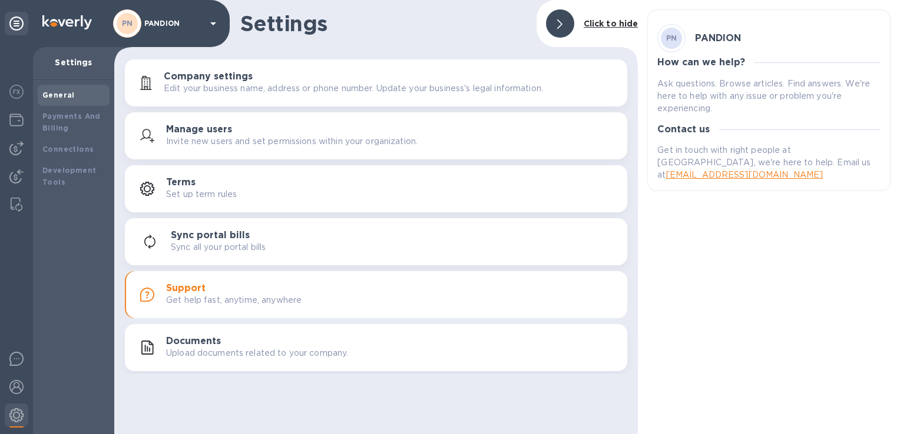
click at [285, 347] on p "Upload documents related to your company." at bounding box center [257, 353] width 182 height 12
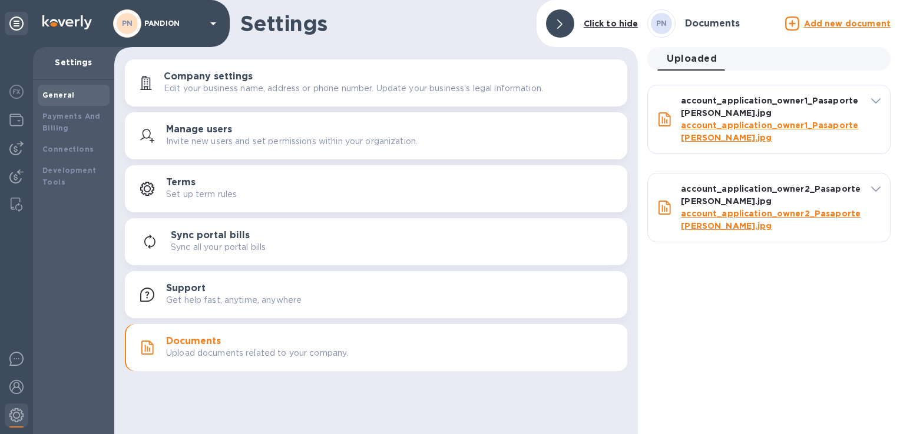
type input "account_application_owner1_Pasaporte Mariano.jpg"
type input "account_application_owner2_Pasaporte Carla.jpg"
click at [283, 81] on div "Company settings Edit your business name, address or phone number. Update your …" at bounding box center [391, 83] width 454 height 24
